Goal: Information Seeking & Learning: Learn about a topic

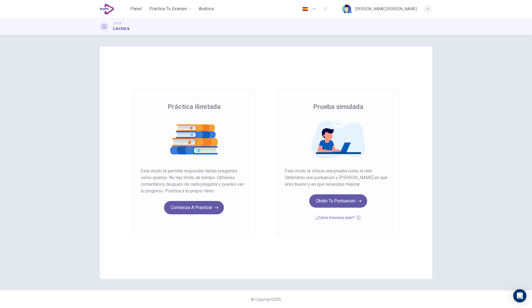
click at [357, 218] on icon "button" at bounding box center [358, 217] width 4 height 7
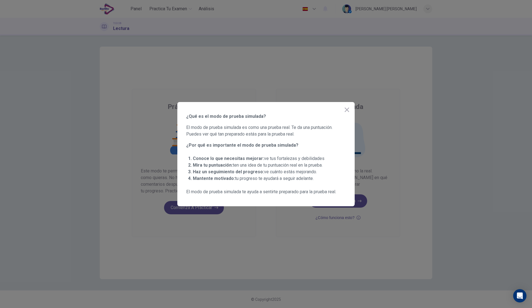
click at [346, 109] on icon "button" at bounding box center [347, 109] width 4 height 4
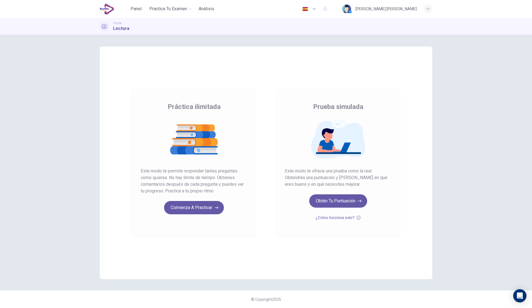
click at [201, 208] on button "Comienza a practicar" at bounding box center [194, 207] width 60 height 13
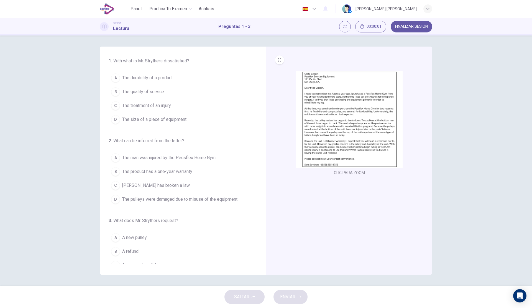
click at [398, 92] on img at bounding box center [349, 119] width 106 height 97
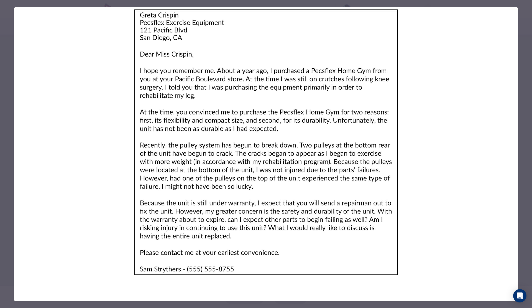
click at [406, 111] on img at bounding box center [266, 142] width 504 height 270
click at [528, 38] on div at bounding box center [266, 154] width 532 height 308
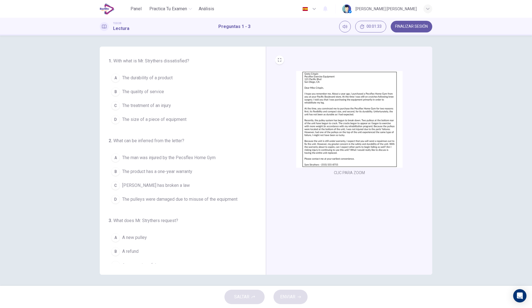
click at [176, 79] on button "A The durability of a product" at bounding box center [180, 78] width 142 height 14
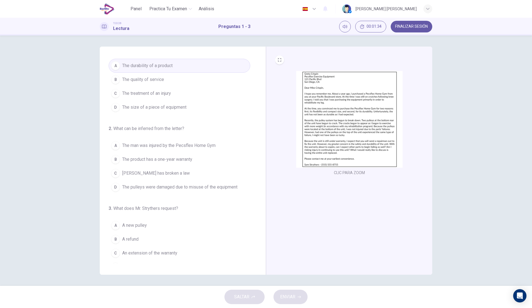
scroll to position [22, 0]
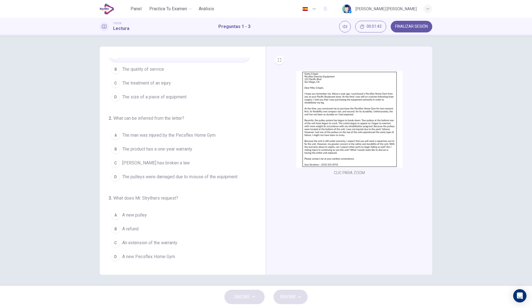
click at [191, 149] on span "The product has a one-year warranty" at bounding box center [157, 149] width 70 height 7
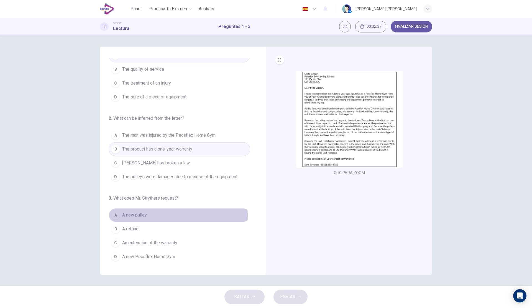
click at [139, 216] on span "A new pulley" at bounding box center [134, 215] width 25 height 7
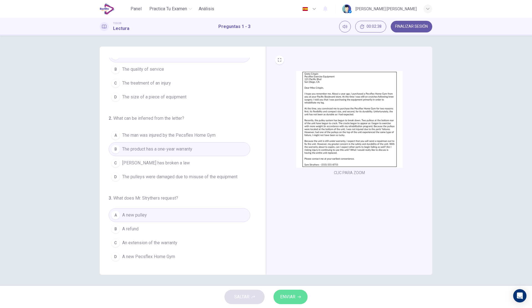
click at [301, 296] on button "ENVIAR" at bounding box center [290, 296] width 34 height 14
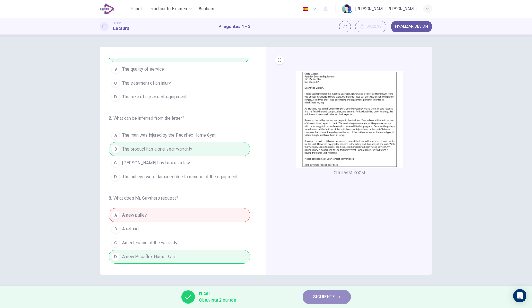
click at [318, 294] on span "SIGUIENTE" at bounding box center [324, 297] width 22 height 8
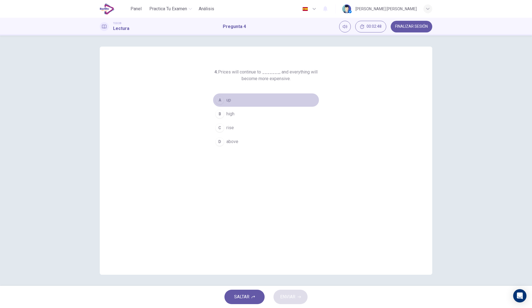
click at [248, 96] on button "A up" at bounding box center [266, 100] width 106 height 14
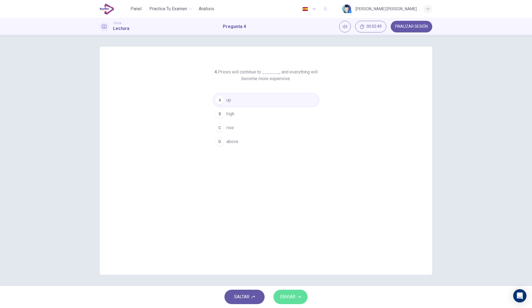
click at [293, 295] on span "ENVIAR" at bounding box center [287, 297] width 15 height 8
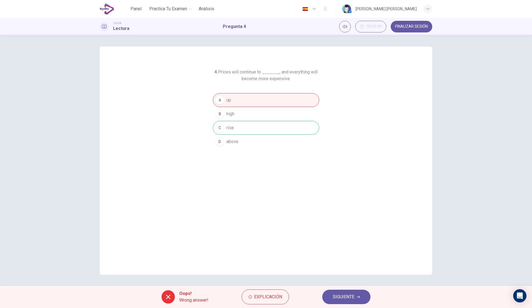
click at [333, 296] on span "SIGUIENTE" at bounding box center [344, 297] width 22 height 8
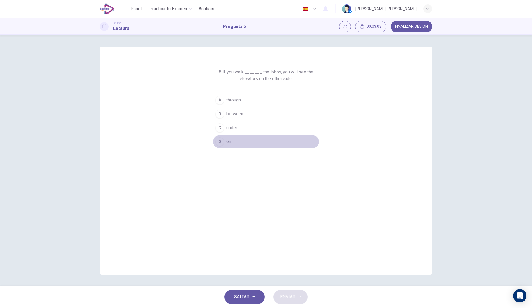
click at [227, 143] on span "on" at bounding box center [228, 141] width 5 height 7
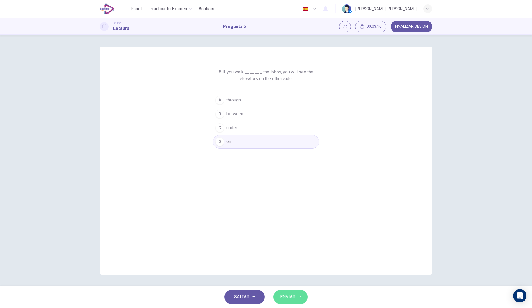
click at [292, 297] on span "ENVIAR" at bounding box center [287, 297] width 15 height 8
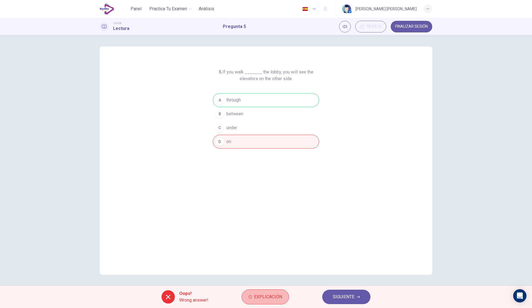
click at [270, 302] on button "Explicación" at bounding box center [264, 296] width 47 height 15
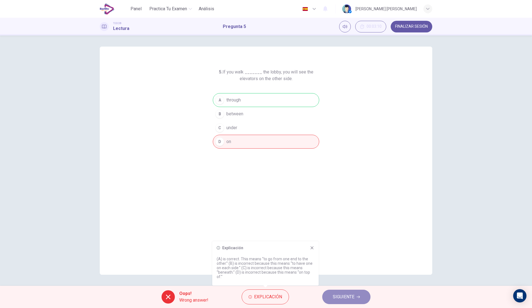
click at [348, 296] on span "SIGUIENTE" at bounding box center [344, 297] width 22 height 8
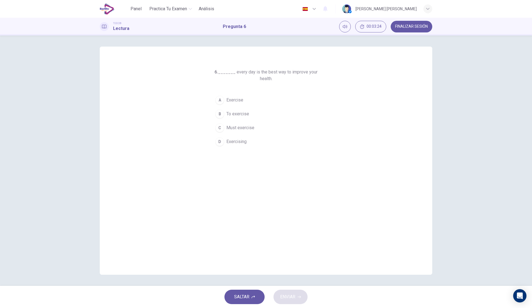
click at [242, 115] on span "To exercise" at bounding box center [237, 114] width 23 height 7
click at [294, 295] on span "ENVIAR" at bounding box center [287, 297] width 15 height 8
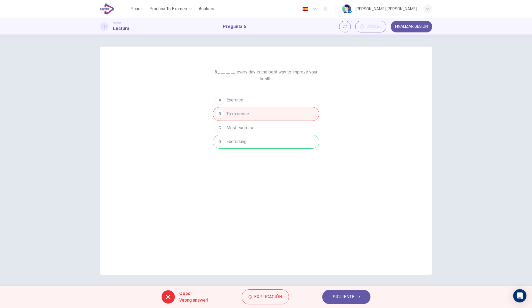
click at [277, 294] on span "Explicación" at bounding box center [268, 297] width 28 height 8
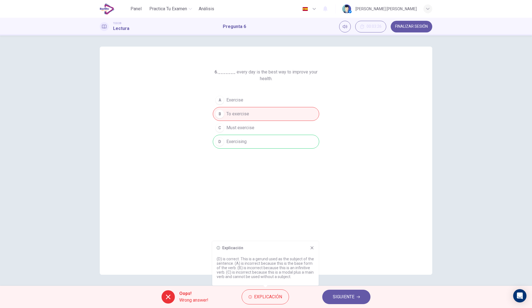
click at [314, 247] on div "Explicación (D) is correct. This is a gerund used as the subject of the sentenc…" at bounding box center [265, 263] width 106 height 44
click at [313, 247] on icon at bounding box center [312, 247] width 4 height 4
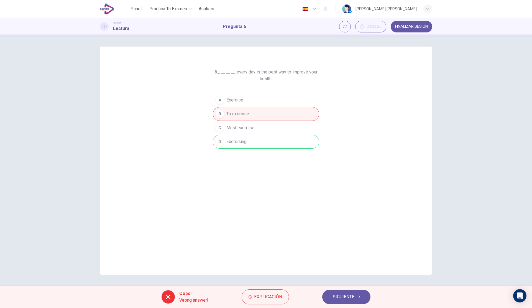
click at [343, 293] on span "SIGUIENTE" at bounding box center [344, 297] width 22 height 8
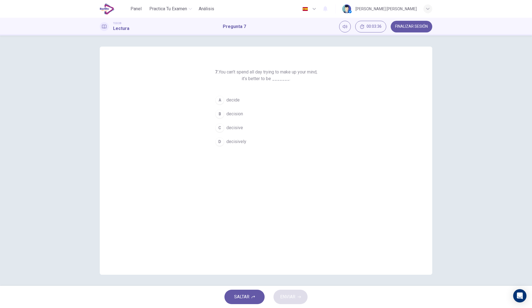
click at [228, 112] on span "decision" at bounding box center [234, 114] width 17 height 7
click at [286, 292] on button "ENVIAR" at bounding box center [290, 296] width 34 height 14
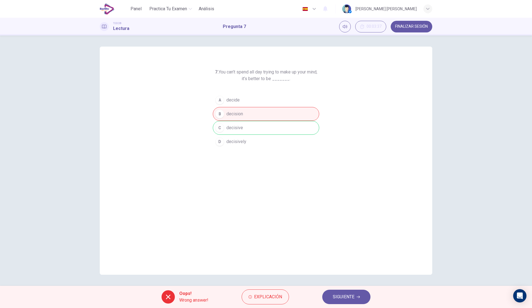
click at [257, 295] on span "Explicación" at bounding box center [268, 297] width 28 height 8
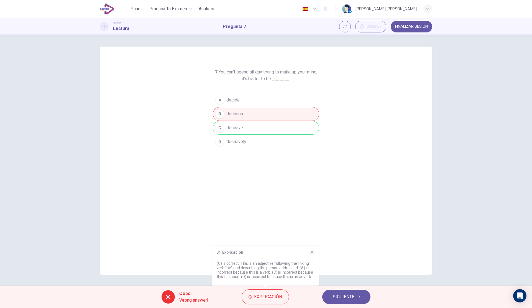
click at [278, 271] on p "(C) is correct. This is an adjective following the linking verb “be” and descri…" at bounding box center [265, 270] width 97 height 18
click at [330, 294] on button "SIGUIENTE" at bounding box center [346, 296] width 48 height 14
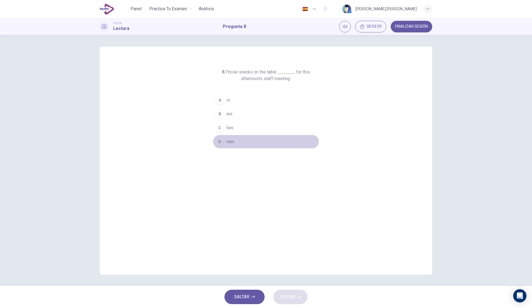
click at [232, 141] on span "was" at bounding box center [230, 141] width 8 height 7
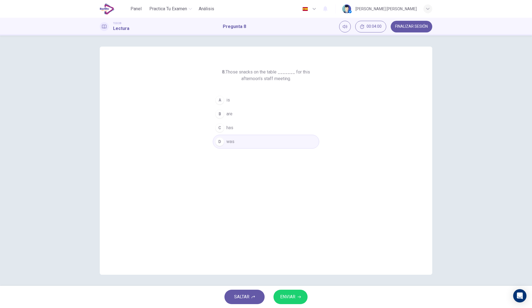
click at [293, 296] on span "ENVIAR" at bounding box center [287, 297] width 15 height 8
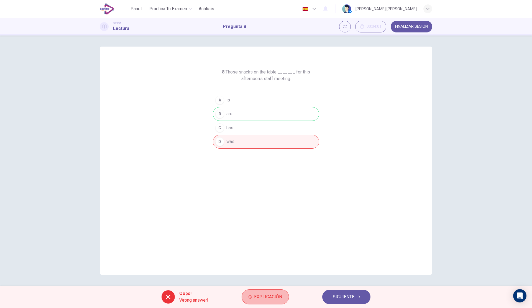
click at [263, 296] on span "Explicación" at bounding box center [268, 297] width 28 height 8
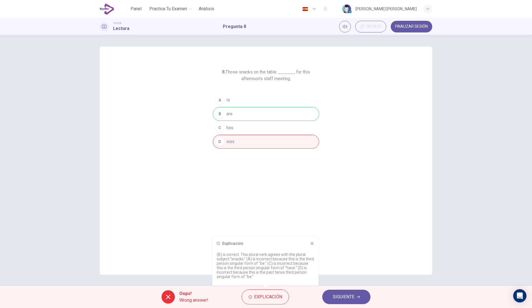
click at [340, 299] on span "SIGUIENTE" at bounding box center [344, 297] width 22 height 8
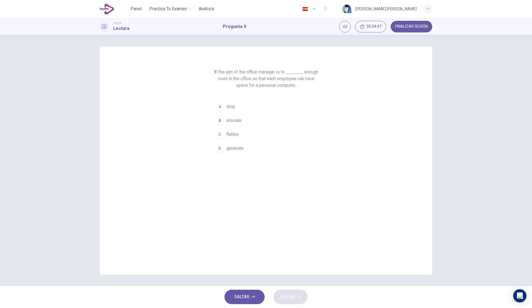
click at [237, 120] on span "allocate" at bounding box center [233, 120] width 15 height 7
click at [295, 294] on span "ENVIAR" at bounding box center [287, 297] width 15 height 8
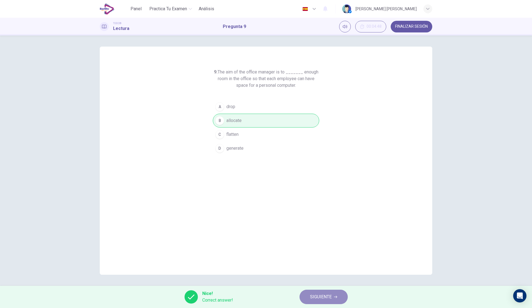
click at [323, 295] on span "SIGUIENTE" at bounding box center [321, 297] width 22 height 8
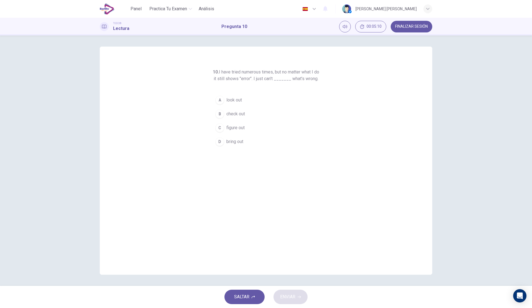
click at [240, 103] on span "look out" at bounding box center [234, 100] width 16 height 7
click at [300, 298] on button "ENVIAR" at bounding box center [290, 296] width 34 height 14
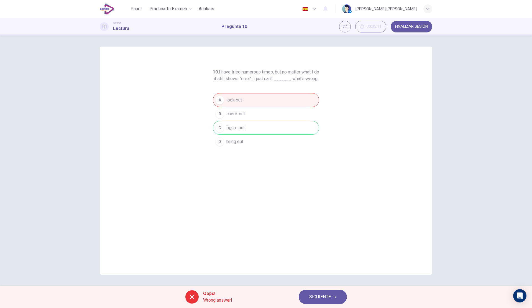
drag, startPoint x: 251, startPoint y: 132, endPoint x: 218, endPoint y: 130, distance: 33.8
click at [218, 130] on div "A look out B check out C figure out D bring out" at bounding box center [266, 120] width 106 height 55
drag, startPoint x: 246, startPoint y: 135, endPoint x: 215, endPoint y: 130, distance: 31.1
click at [215, 130] on div "A look out B check out C figure out D bring out" at bounding box center [266, 120] width 106 height 55
click at [322, 301] on button "SIGUIENTE" at bounding box center [323, 296] width 48 height 14
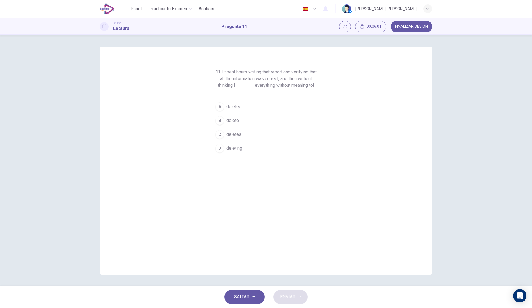
click at [234, 122] on span "delete" at bounding box center [232, 120] width 12 height 7
click at [291, 299] on span "ENVIAR" at bounding box center [287, 297] width 15 height 8
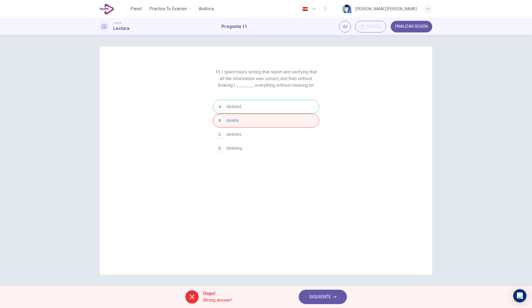
drag, startPoint x: 316, startPoint y: 86, endPoint x: 230, endPoint y: 75, distance: 86.5
click at [230, 75] on h6 "11. I spent hours writing that report and verifying that all the information wa…" at bounding box center [266, 79] width 106 height 20
drag, startPoint x: 234, startPoint y: 85, endPoint x: 279, endPoint y: 89, distance: 45.3
click at [279, 89] on div "11. I spent hours writing that report and verifying that all the information wa…" at bounding box center [266, 112] width 106 height 86
click at [291, 88] on h6 "11. I spent hours writing that report and verifying that all the information wa…" at bounding box center [266, 79] width 106 height 20
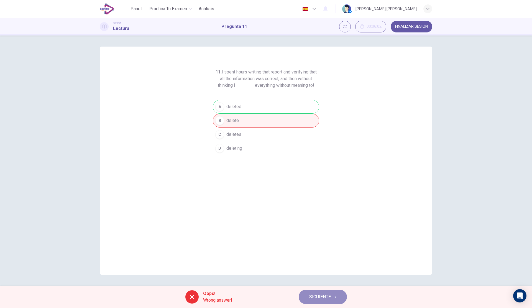
click at [310, 293] on span "SIGUIENTE" at bounding box center [320, 297] width 22 height 8
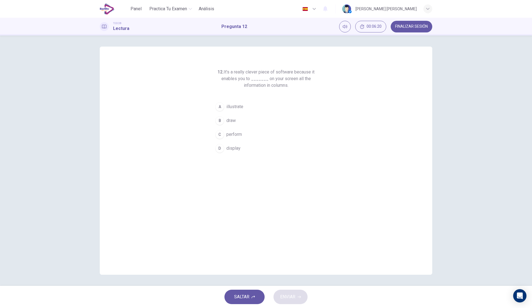
click at [236, 150] on span "display" at bounding box center [233, 148] width 14 height 7
click at [292, 293] on span "ENVIAR" at bounding box center [287, 297] width 15 height 8
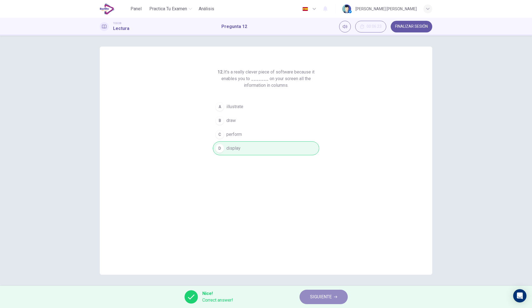
click at [328, 294] on span "SIGUIENTE" at bounding box center [321, 297] width 22 height 8
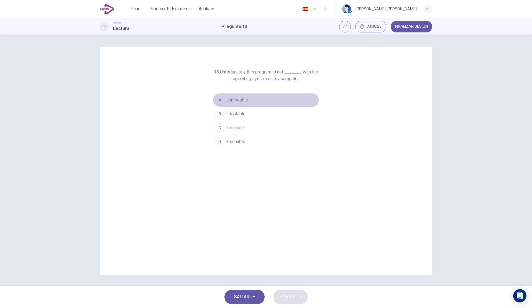
click at [235, 104] on button "A compatible" at bounding box center [266, 100] width 106 height 14
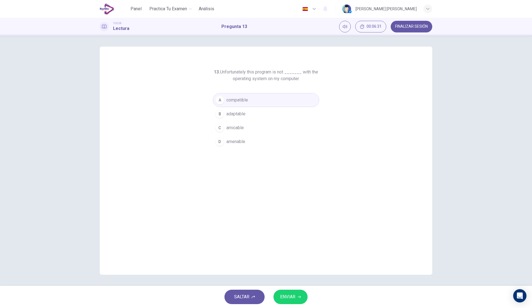
click at [297, 295] on button "ENVIAR" at bounding box center [290, 296] width 34 height 14
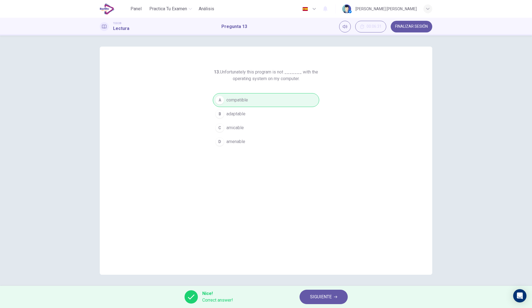
click at [326, 296] on span "SIGUIENTE" at bounding box center [321, 297] width 22 height 8
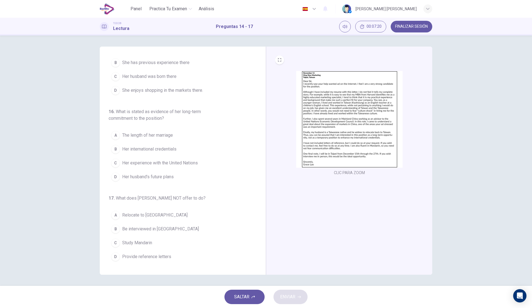
scroll to position [0, 0]
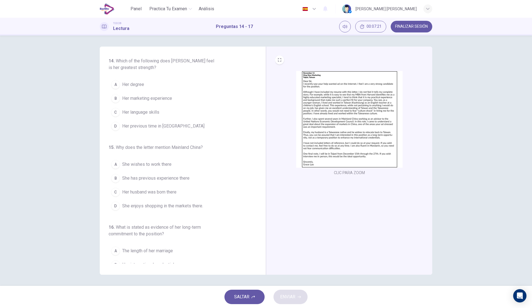
click at [336, 133] on img at bounding box center [349, 119] width 106 height 97
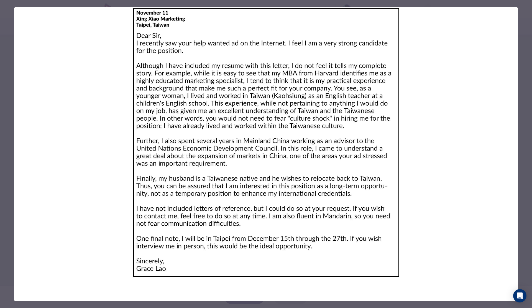
click at [87, 116] on img at bounding box center [266, 142] width 504 height 270
click at [476, 119] on img at bounding box center [266, 142] width 504 height 270
click at [503, 260] on img at bounding box center [266, 142] width 504 height 270
click at [528, 244] on div at bounding box center [266, 154] width 532 height 308
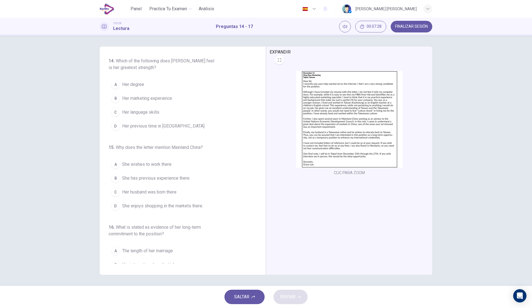
click at [281, 61] on button "EXPANDIR" at bounding box center [279, 59] width 9 height 9
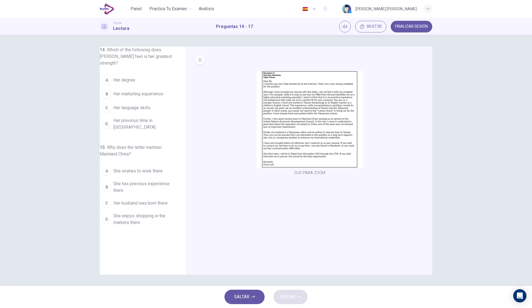
click at [266, 145] on img at bounding box center [309, 119] width 106 height 97
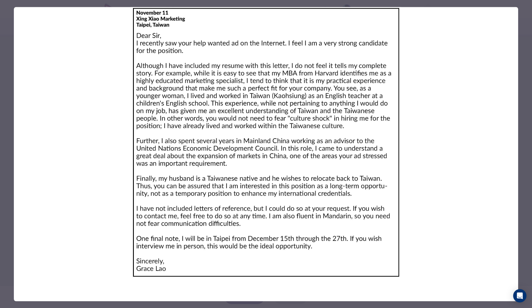
click at [266, 145] on img at bounding box center [266, 142] width 504 height 270
click at [136, 96] on img at bounding box center [266, 142] width 504 height 270
drag, startPoint x: 92, startPoint y: 93, endPoint x: 41, endPoint y: 45, distance: 69.6
click at [87, 86] on img at bounding box center [266, 142] width 504 height 270
click at [2, 17] on div at bounding box center [266, 154] width 532 height 308
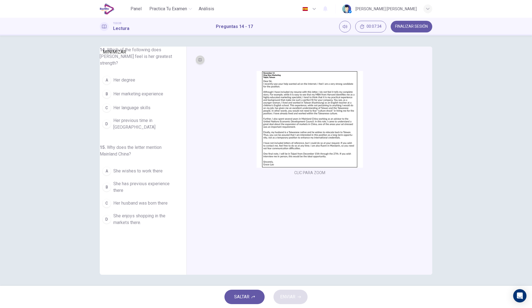
click at [198, 60] on icon "MINIMIZAR" at bounding box center [199, 59] width 3 height 3
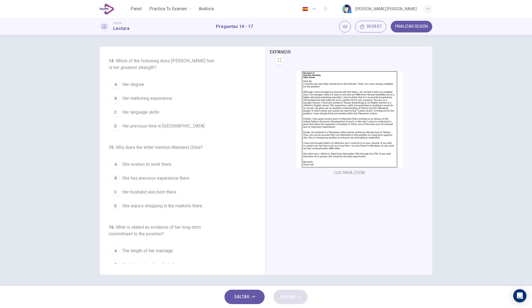
click at [145, 101] on span "Her marketing experience" at bounding box center [147, 98] width 50 height 7
click at [178, 175] on span "She has previous experience there" at bounding box center [155, 178] width 67 height 7
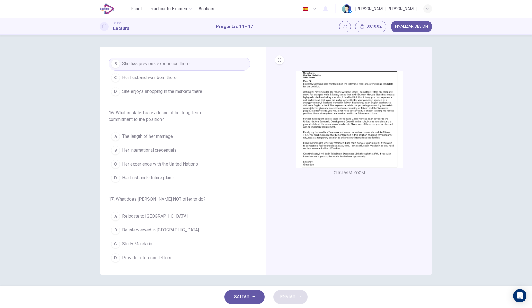
scroll to position [115, 0]
click at [169, 176] on span "Her husband's future plans" at bounding box center [148, 176] width 52 height 7
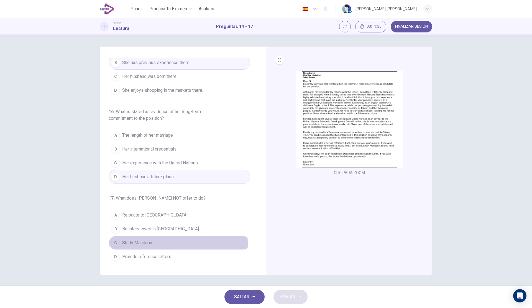
click at [154, 243] on button "C Study Mandarin" at bounding box center [180, 243] width 142 height 14
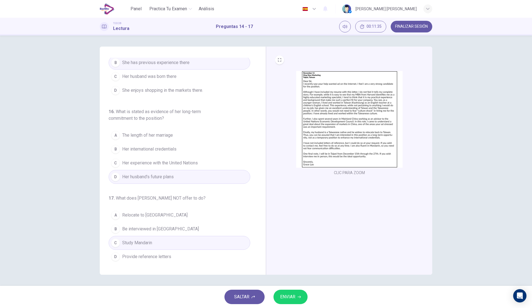
click at [284, 302] on button "ENVIAR" at bounding box center [290, 296] width 34 height 14
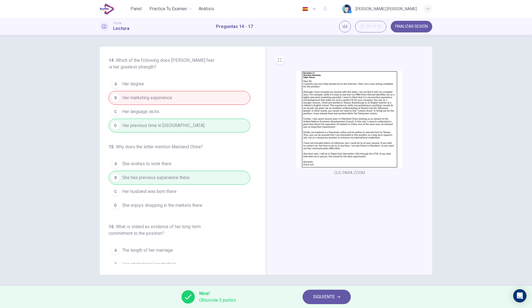
scroll to position [0, 0]
click at [322, 298] on span "SIGUIENTE" at bounding box center [324, 297] width 22 height 8
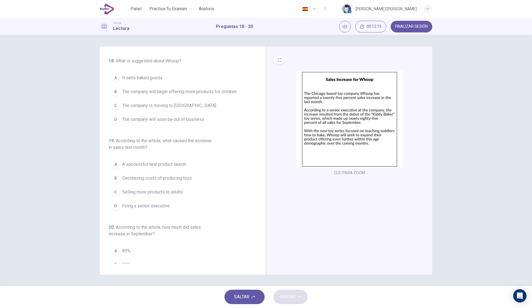
click at [153, 91] on span "The company will begin offering more products for children" at bounding box center [179, 91] width 114 height 7
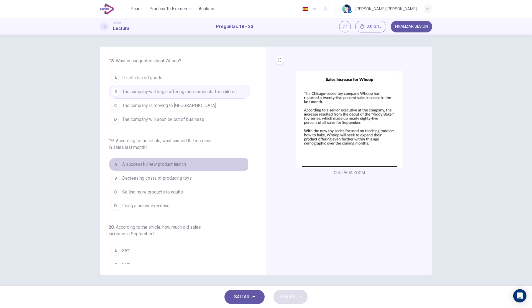
click at [178, 166] on span "A successful new product launch" at bounding box center [154, 164] width 64 height 7
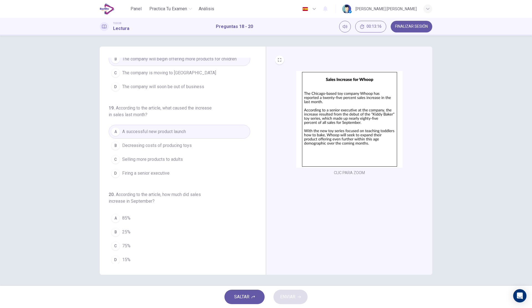
scroll to position [36, 0]
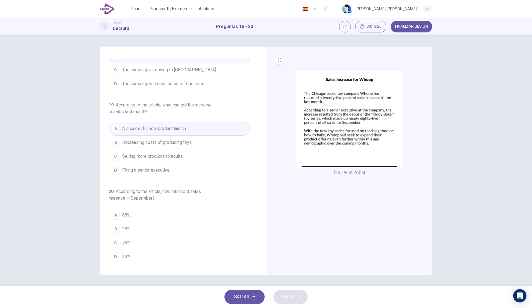
click at [128, 226] on span "25%" at bounding box center [126, 228] width 8 height 7
click at [294, 295] on span "ENVIAR" at bounding box center [287, 297] width 15 height 8
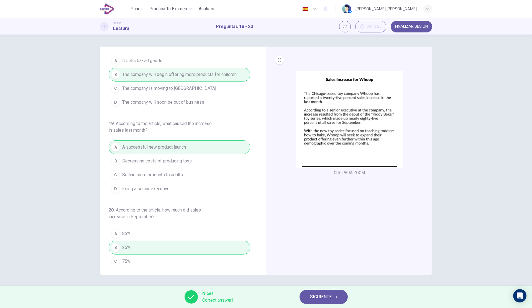
scroll to position [0, 0]
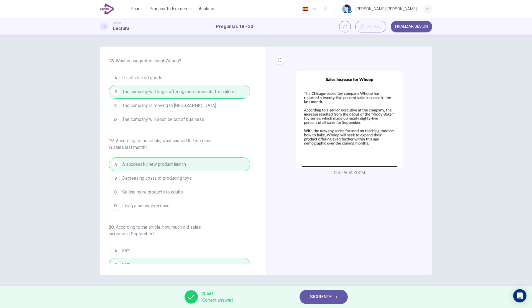
click at [321, 292] on button "SIGUIENTE" at bounding box center [323, 296] width 48 height 14
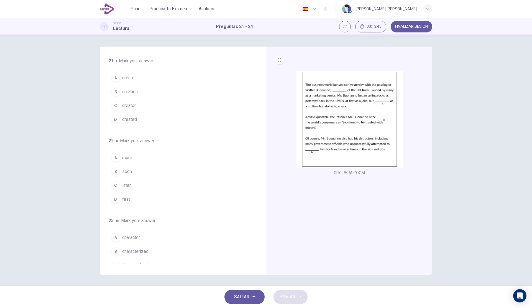
click at [133, 108] on span "creator" at bounding box center [129, 105] width 14 height 7
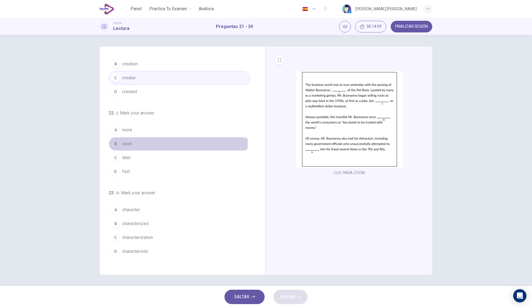
click at [122, 143] on span "soon" at bounding box center [127, 143] width 10 height 7
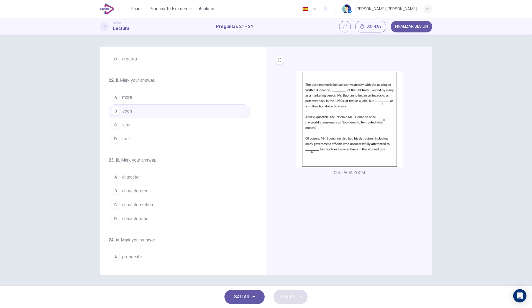
scroll to position [102, 0]
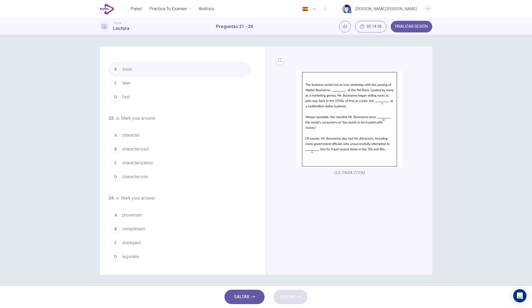
click at [143, 176] on span "characteristic" at bounding box center [135, 176] width 26 height 7
click at [138, 257] on span "legislate" at bounding box center [130, 256] width 17 height 7
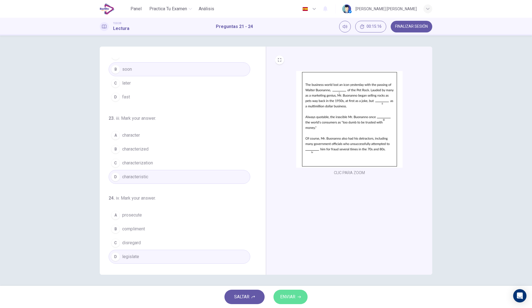
click at [299, 299] on button "ENVIAR" at bounding box center [290, 296] width 34 height 14
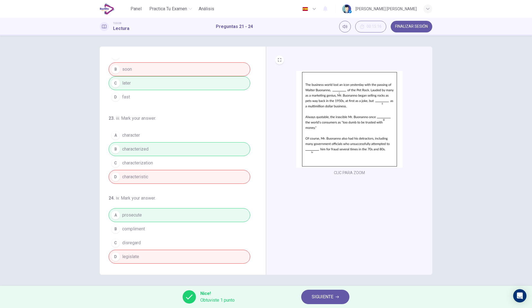
drag, startPoint x: 172, startPoint y: 175, endPoint x: 121, endPoint y: 132, distance: 66.2
click at [120, 136] on div "A character B characterized C characterization D characteristic" at bounding box center [180, 155] width 142 height 55
drag, startPoint x: 123, startPoint y: 134, endPoint x: 144, endPoint y: 174, distance: 44.6
click at [143, 174] on div "A character B characterized C characterization D characteristic" at bounding box center [180, 155] width 142 height 55
click at [326, 292] on button "SIGUIENTE" at bounding box center [325, 296] width 48 height 14
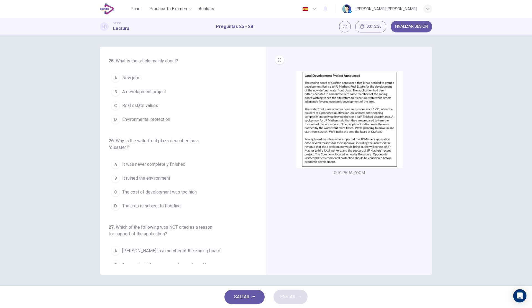
click at [344, 172] on button "CLIC PARA ZOOM" at bounding box center [349, 173] width 35 height 8
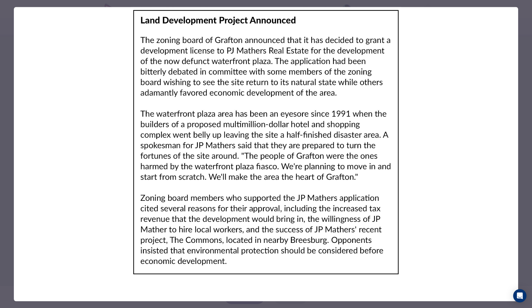
click at [15, 48] on img at bounding box center [266, 142] width 504 height 270
click at [8, 47] on div at bounding box center [266, 154] width 532 height 308
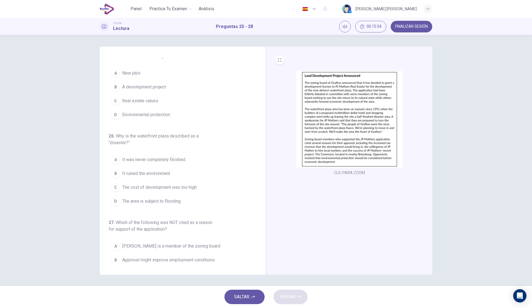
scroll to position [0, 0]
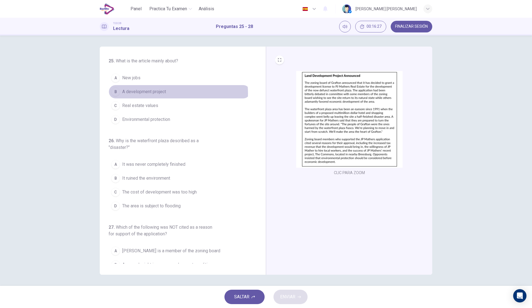
click at [161, 93] on span "A development project" at bounding box center [144, 91] width 44 height 7
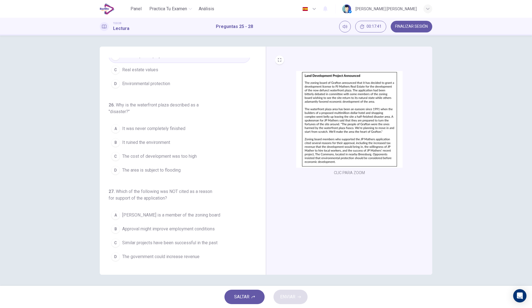
scroll to position [32, 0]
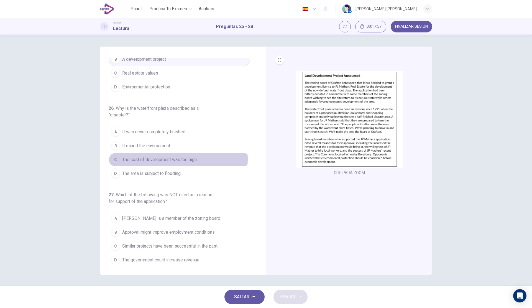
click at [175, 159] on span "The cost of development was too high" at bounding box center [159, 159] width 74 height 7
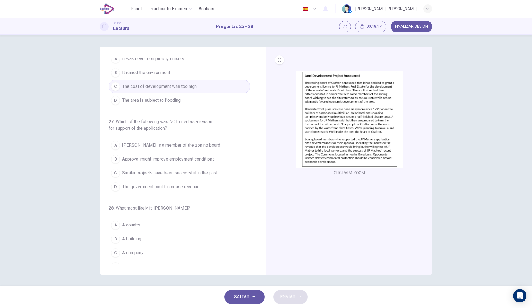
scroll to position [115, 0]
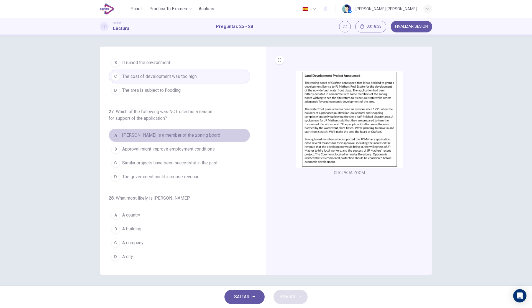
click at [194, 142] on button "A [PERSON_NAME] is a member of the zoning board" at bounding box center [180, 135] width 142 height 14
click at [134, 225] on button "B A building" at bounding box center [180, 229] width 142 height 14
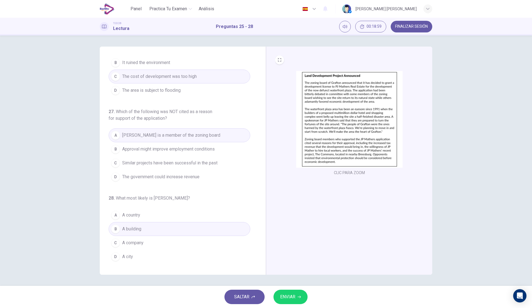
click at [304, 300] on button "ENVIAR" at bounding box center [290, 296] width 34 height 14
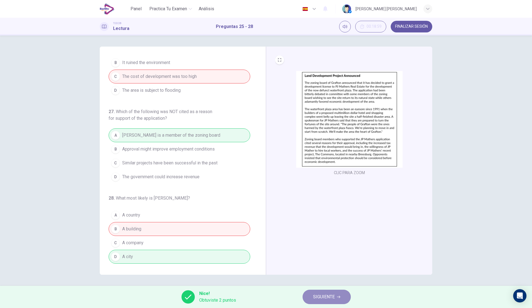
click at [312, 296] on button "SIGUIENTE" at bounding box center [326, 296] width 48 height 14
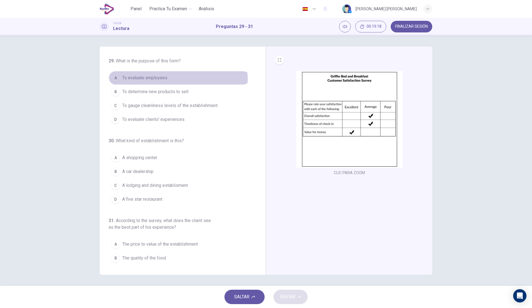
click at [142, 80] on span "To evaluate employees" at bounding box center [144, 77] width 45 height 7
click at [159, 119] on span "To evaluate clients' experiences" at bounding box center [153, 119] width 62 height 7
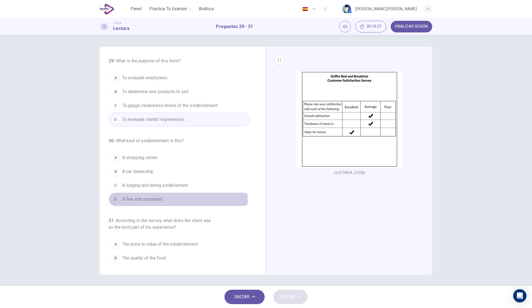
click at [151, 201] on span "A five star restaurant" at bounding box center [142, 199] width 40 height 7
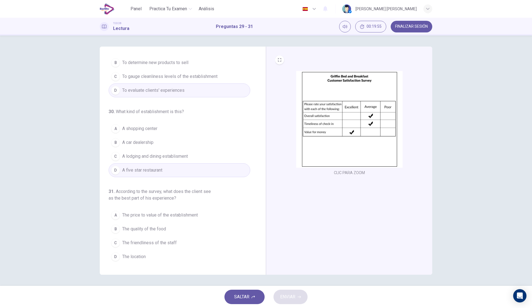
click at [195, 160] on button "C A lodging and dining establisment" at bounding box center [180, 156] width 142 height 14
click at [191, 217] on span "The price to value of the establishment" at bounding box center [160, 215] width 76 height 7
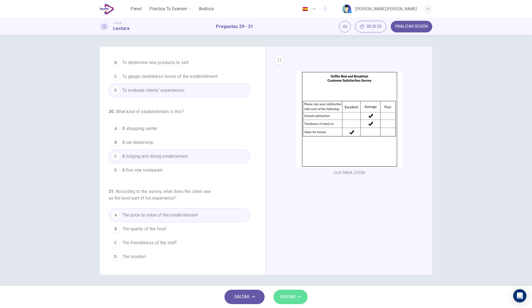
click at [292, 295] on span "ENVIAR" at bounding box center [287, 297] width 15 height 8
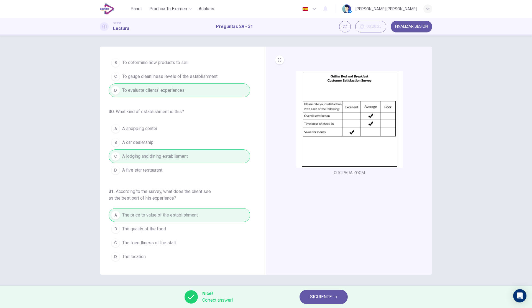
click at [418, 24] on button "FINALIZAR SESIÓN" at bounding box center [411, 27] width 42 height 12
